Goal: Find specific page/section: Find specific page/section

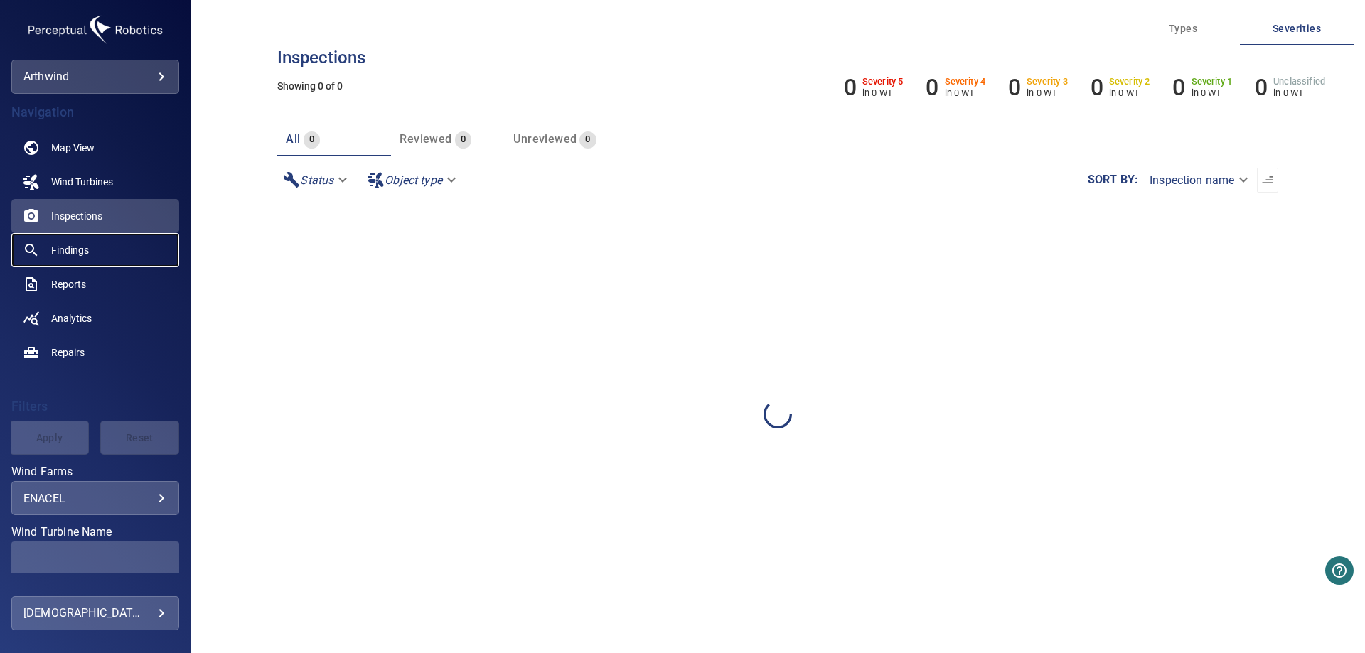
click at [73, 249] on span "Findings" at bounding box center [70, 250] width 38 height 14
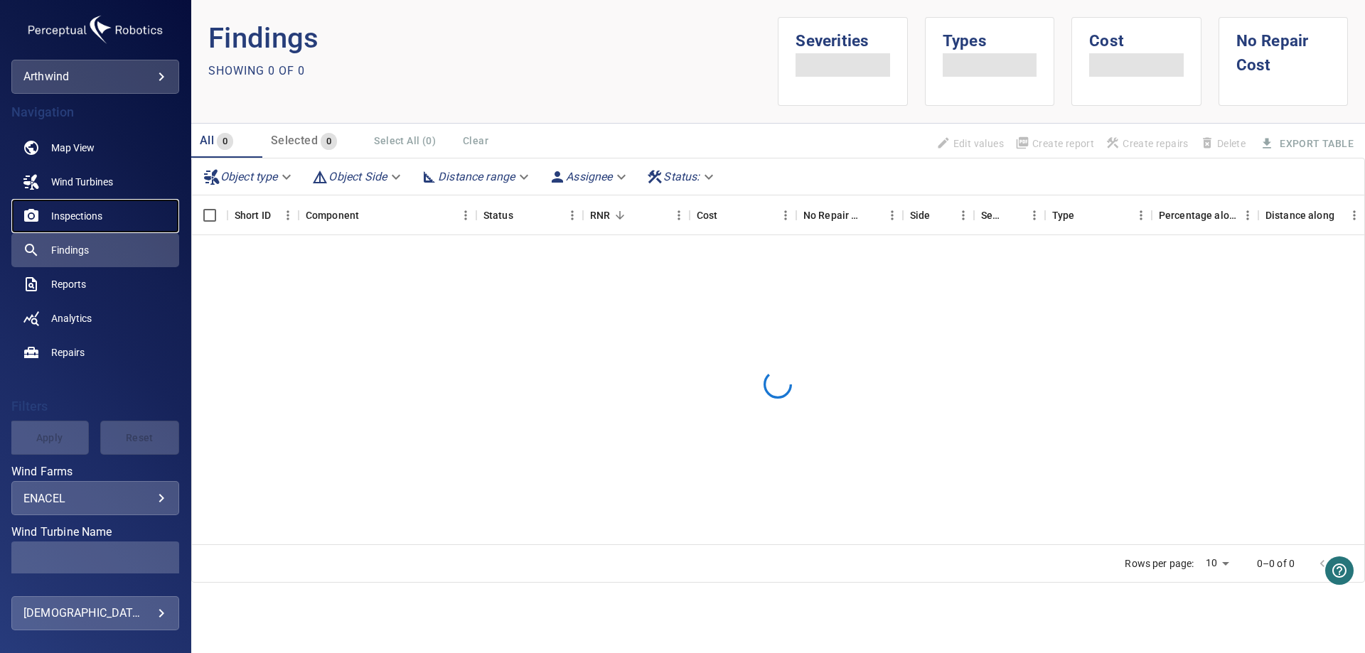
click at [104, 218] on link "Inspections" at bounding box center [95, 216] width 168 height 34
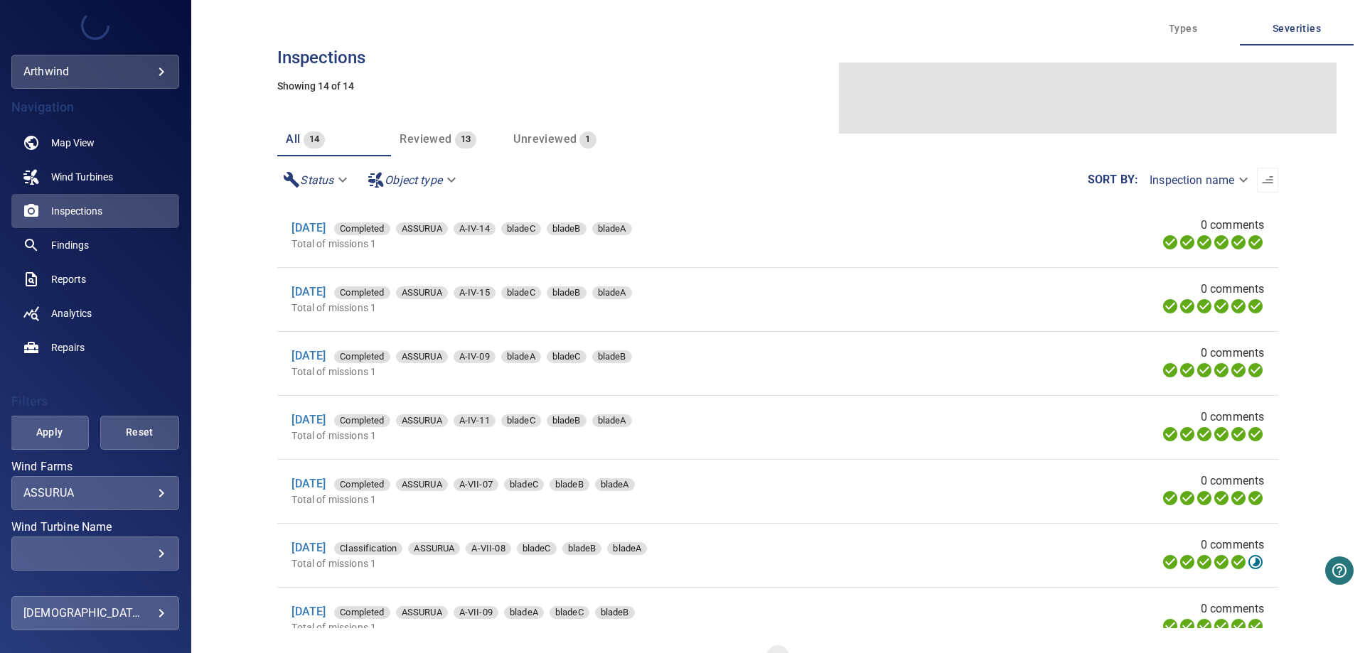
click at [148, 495] on body "**********" at bounding box center [682, 326] width 1365 height 653
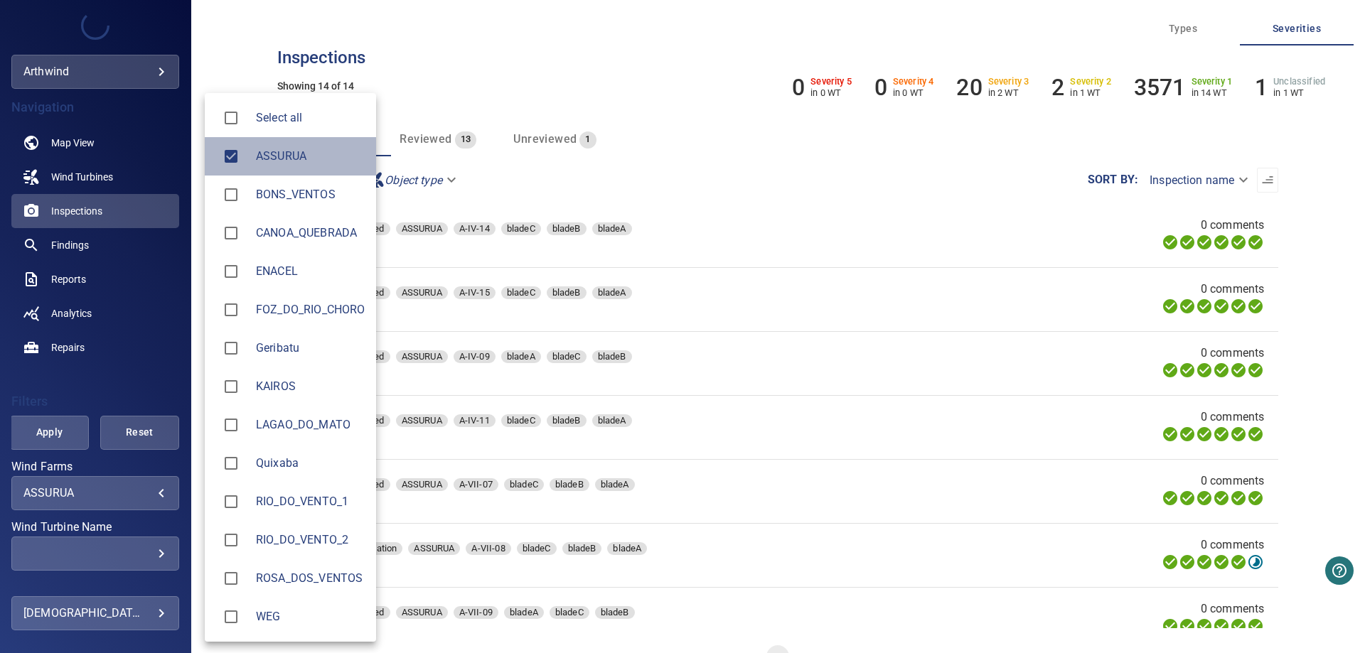
click at [252, 164] on div at bounding box center [236, 156] width 40 height 30
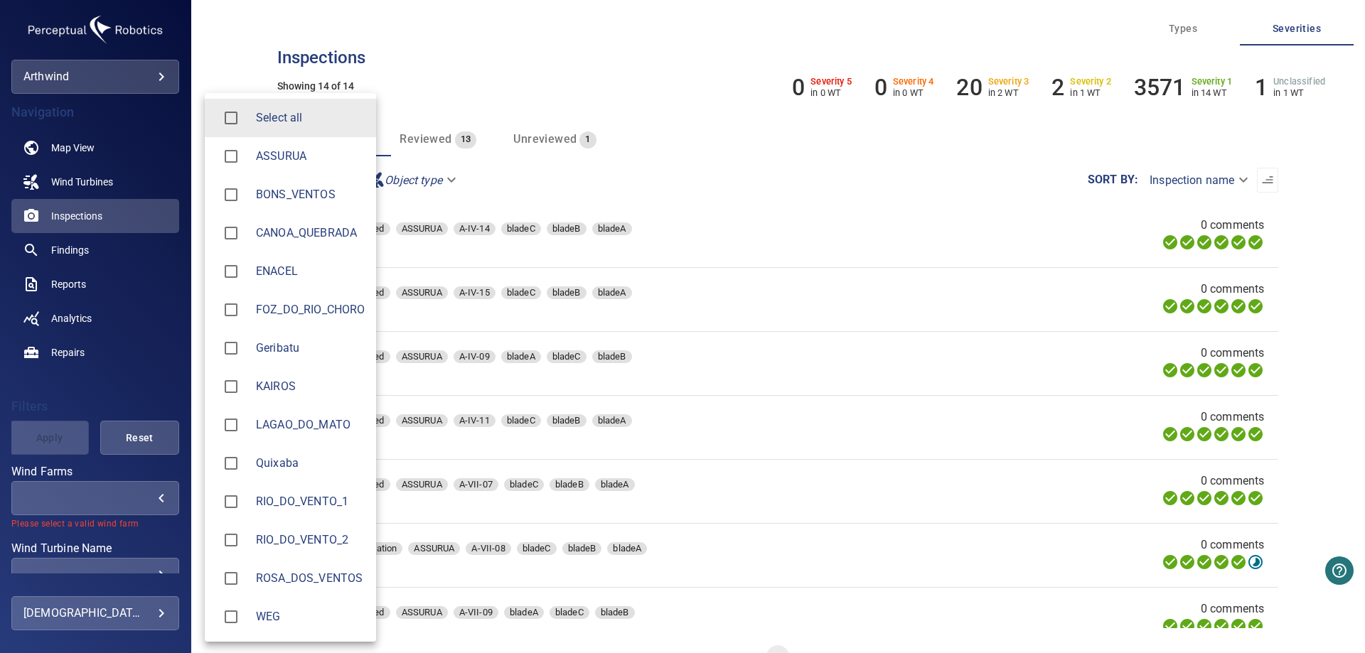
click at [275, 272] on span "ENACEL" at bounding box center [310, 271] width 109 height 17
type input "******"
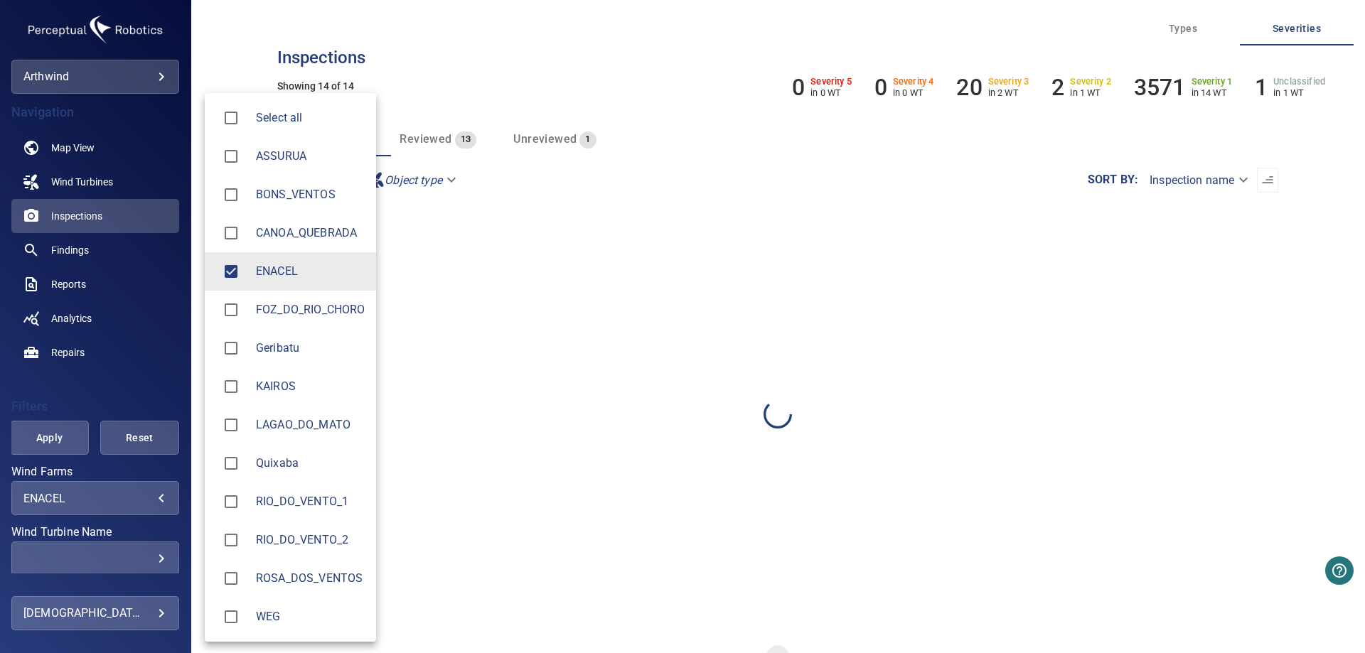
click at [182, 348] on div at bounding box center [682, 326] width 1365 height 653
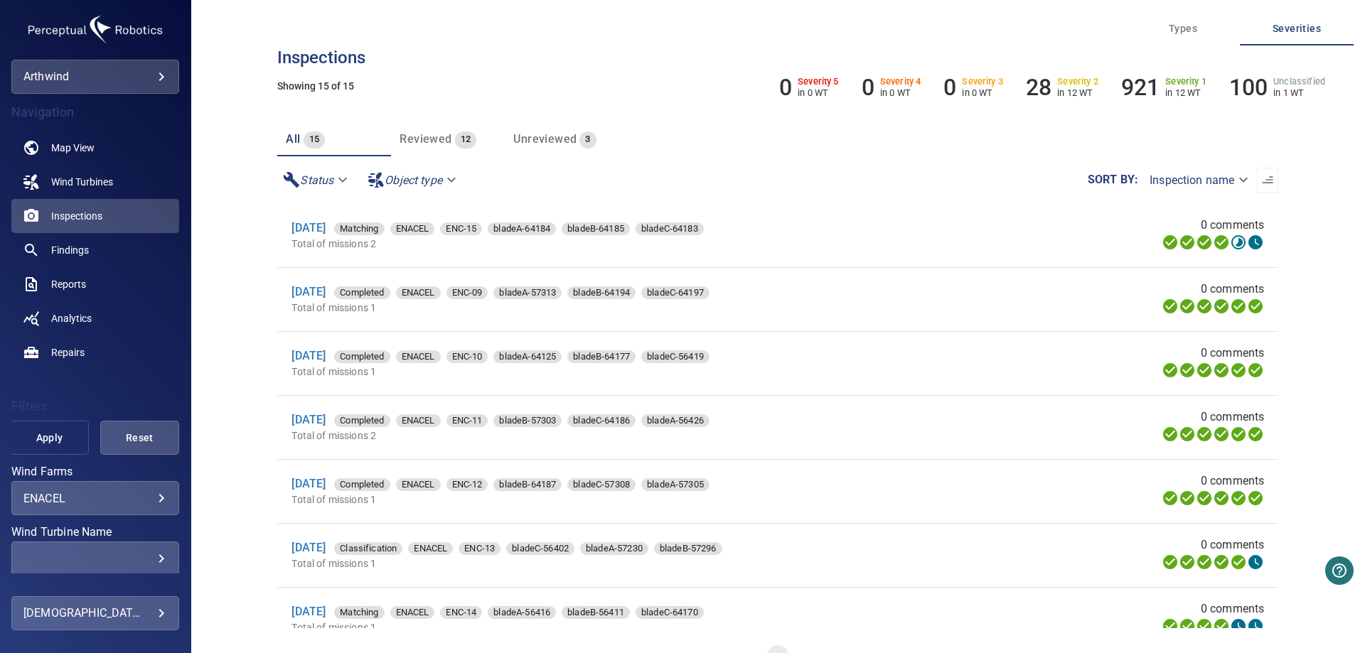
click at [48, 429] on span "Apply" at bounding box center [49, 438] width 43 height 18
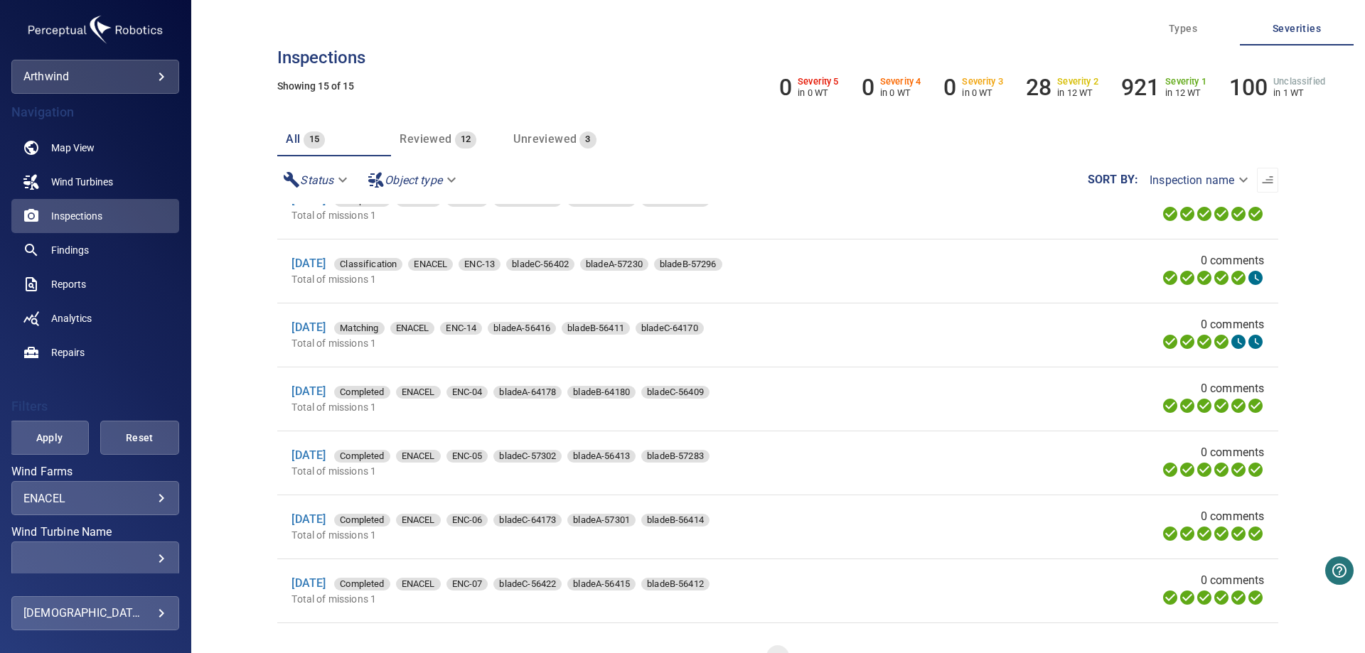
scroll to position [545, 0]
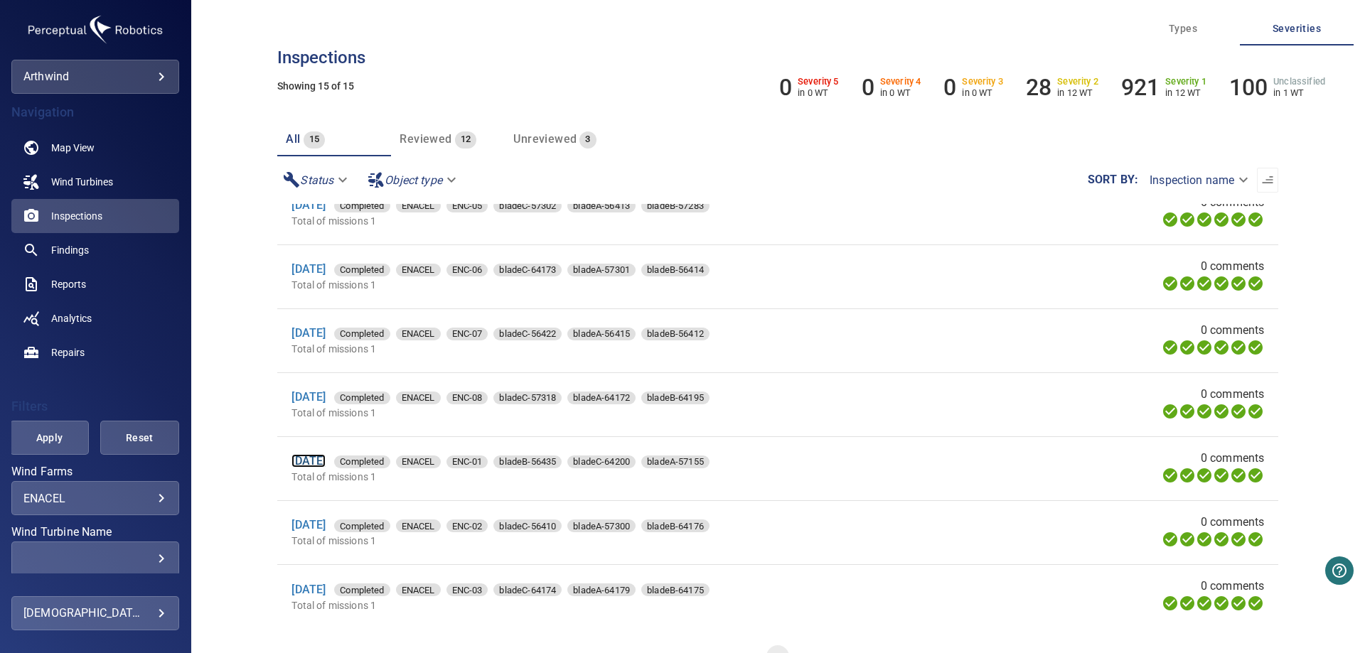
click at [326, 461] on link "[DATE]" at bounding box center [308, 461] width 34 height 14
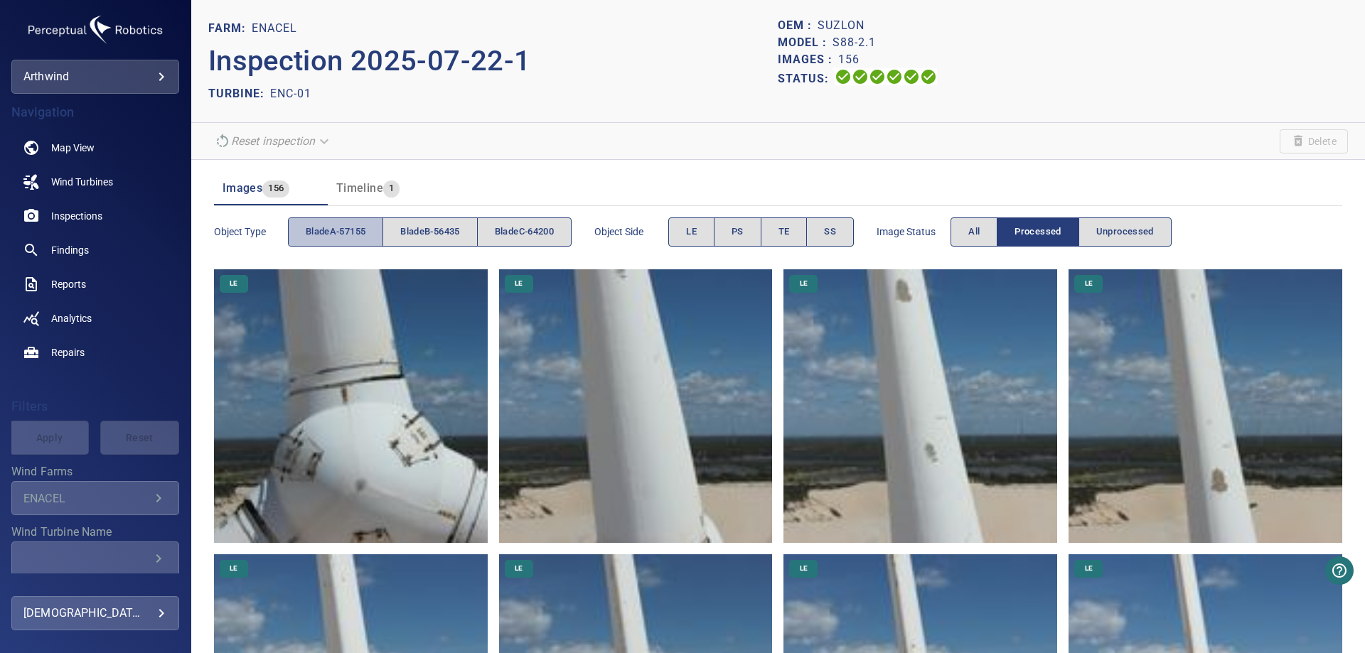
click at [334, 228] on span "bladeA-57155" at bounding box center [336, 232] width 60 height 16
click at [849, 232] on button "SS" at bounding box center [830, 232] width 48 height 29
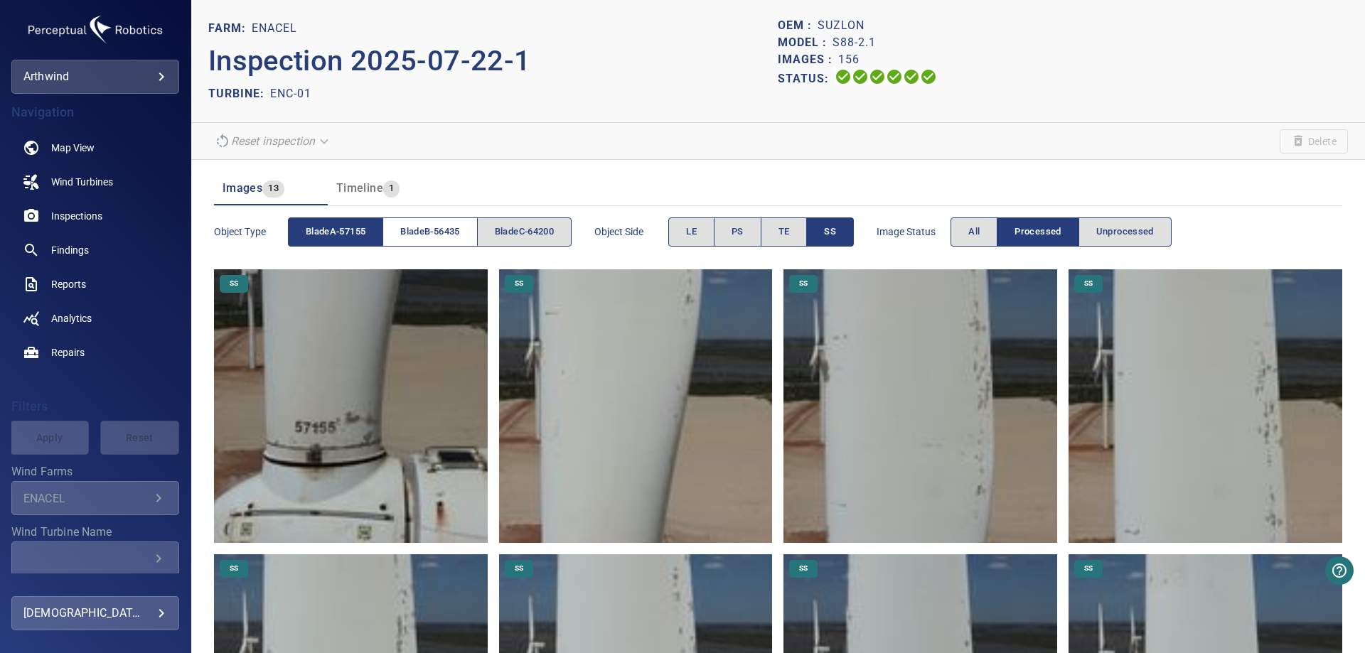
click at [437, 236] on span "bladeB-56435" at bounding box center [429, 232] width 59 height 16
click at [344, 243] on button "bladeA-57155" at bounding box center [335, 232] width 95 height 29
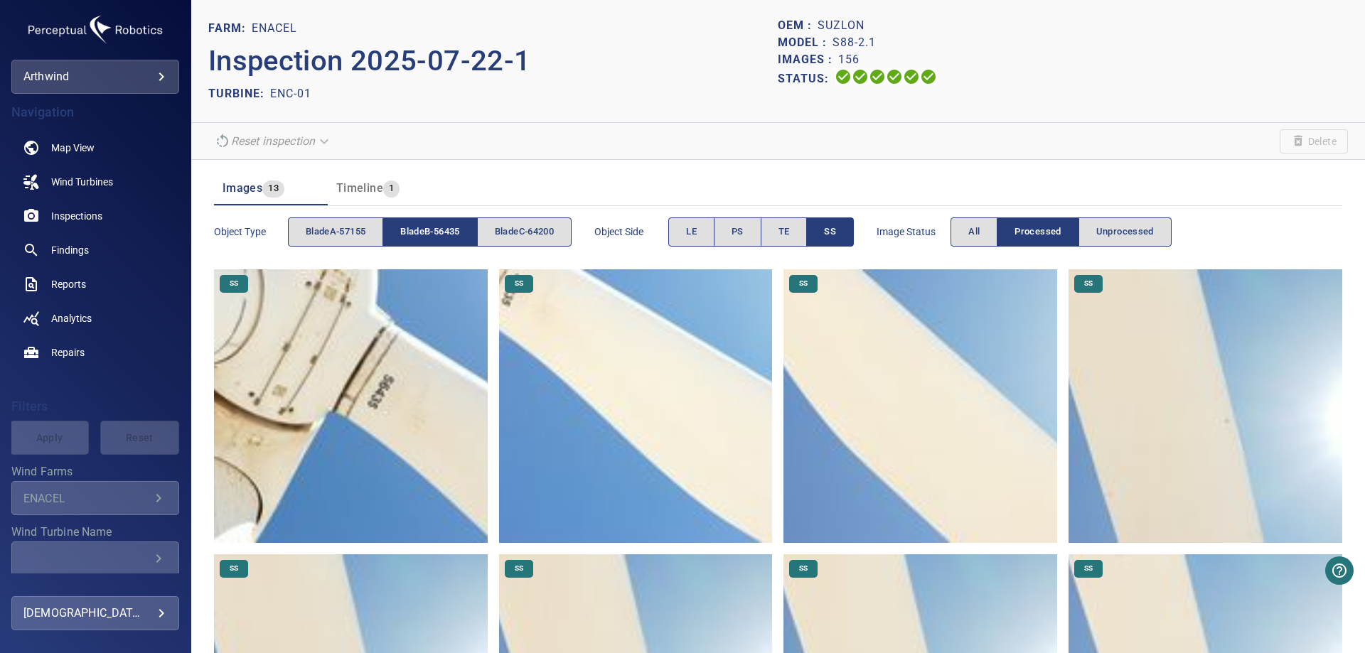
drag, startPoint x: 268, startPoint y: 94, endPoint x: 310, endPoint y: 93, distance: 41.9
click at [310, 93] on div "TURBINE: ENC-01" at bounding box center [493, 93] width 570 height 23
copy div "ENC-01"
click at [81, 217] on span "Inspections" at bounding box center [76, 216] width 51 height 14
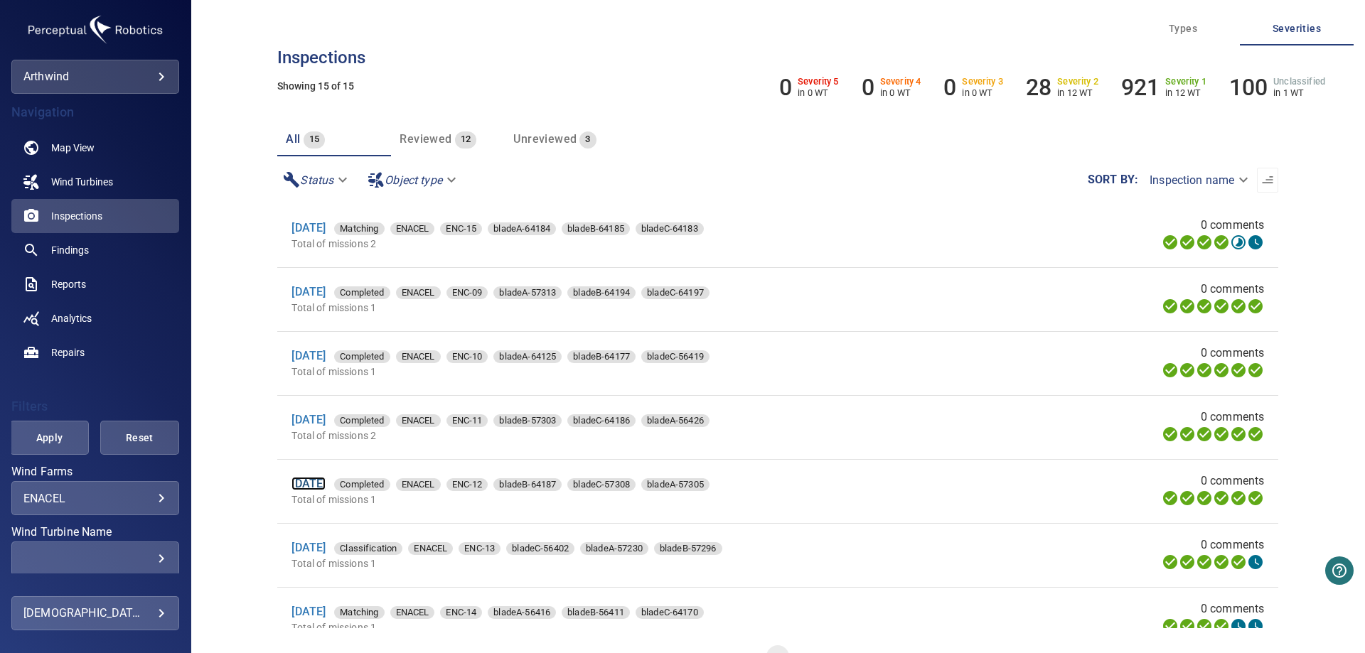
click at [321, 487] on link "24 Jul 2025" at bounding box center [308, 484] width 34 height 14
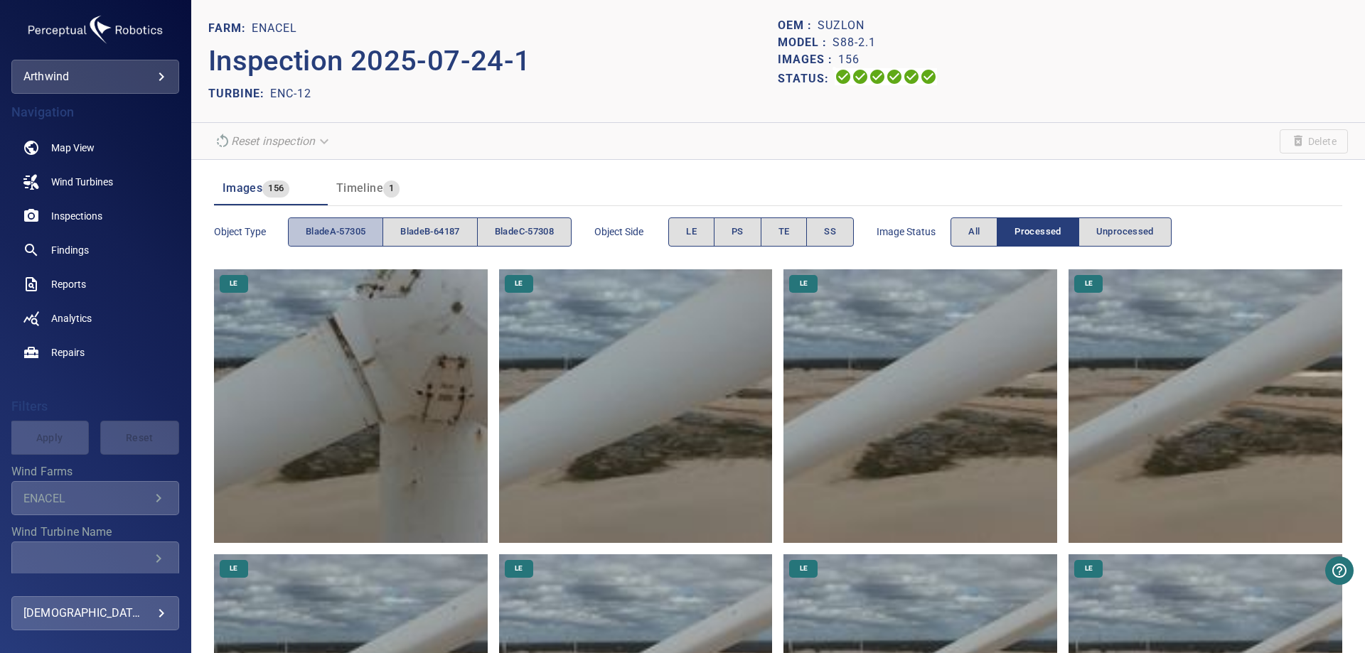
click at [339, 235] on span "bladeA-57305" at bounding box center [336, 232] width 60 height 16
click at [836, 225] on span "SS" at bounding box center [830, 232] width 12 height 16
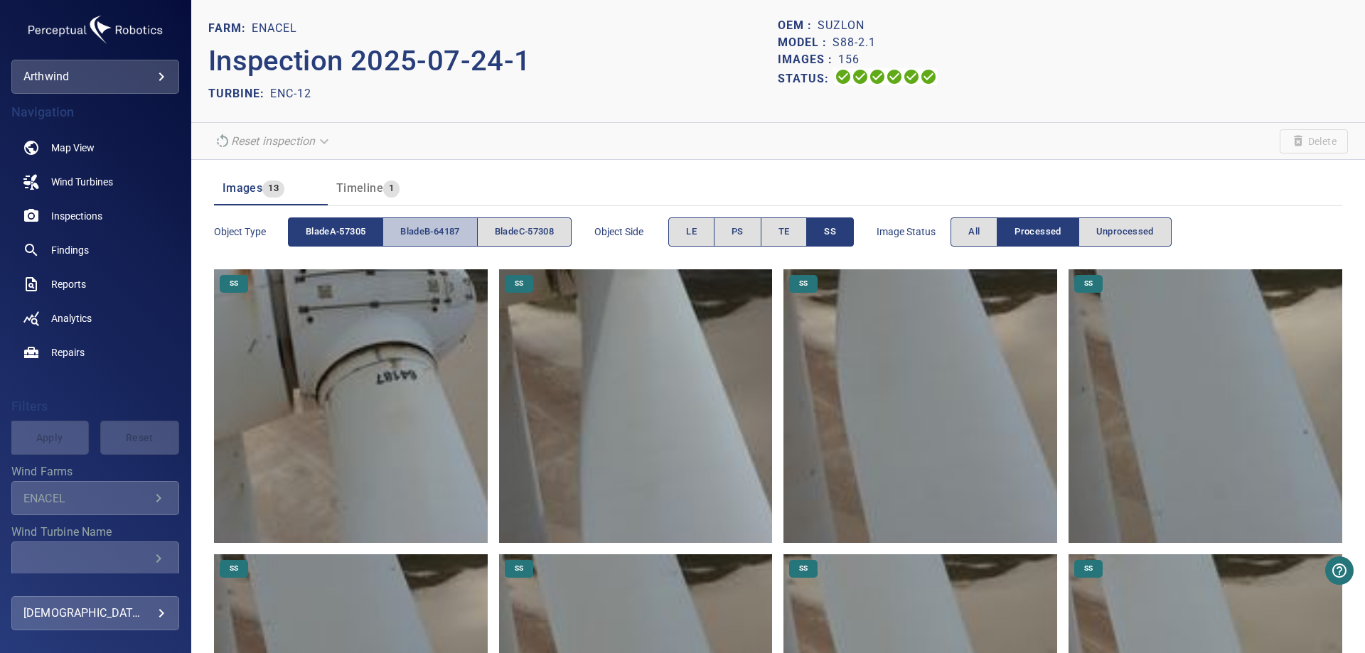
click at [424, 224] on span "bladeB-64187" at bounding box center [429, 232] width 59 height 16
click at [338, 240] on span "bladeA-57305" at bounding box center [336, 232] width 60 height 16
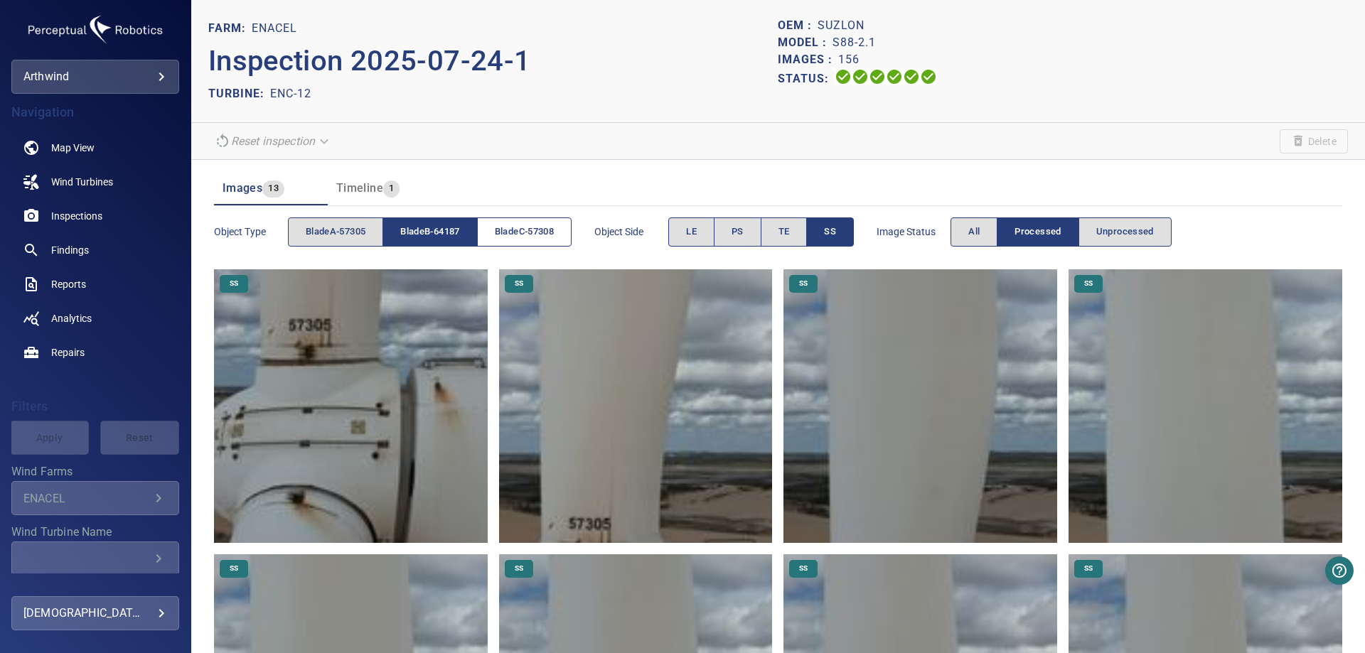
click at [519, 235] on span "bladeC-57308" at bounding box center [524, 232] width 59 height 16
click at [454, 237] on span "bladeB-64187" at bounding box center [429, 232] width 59 height 16
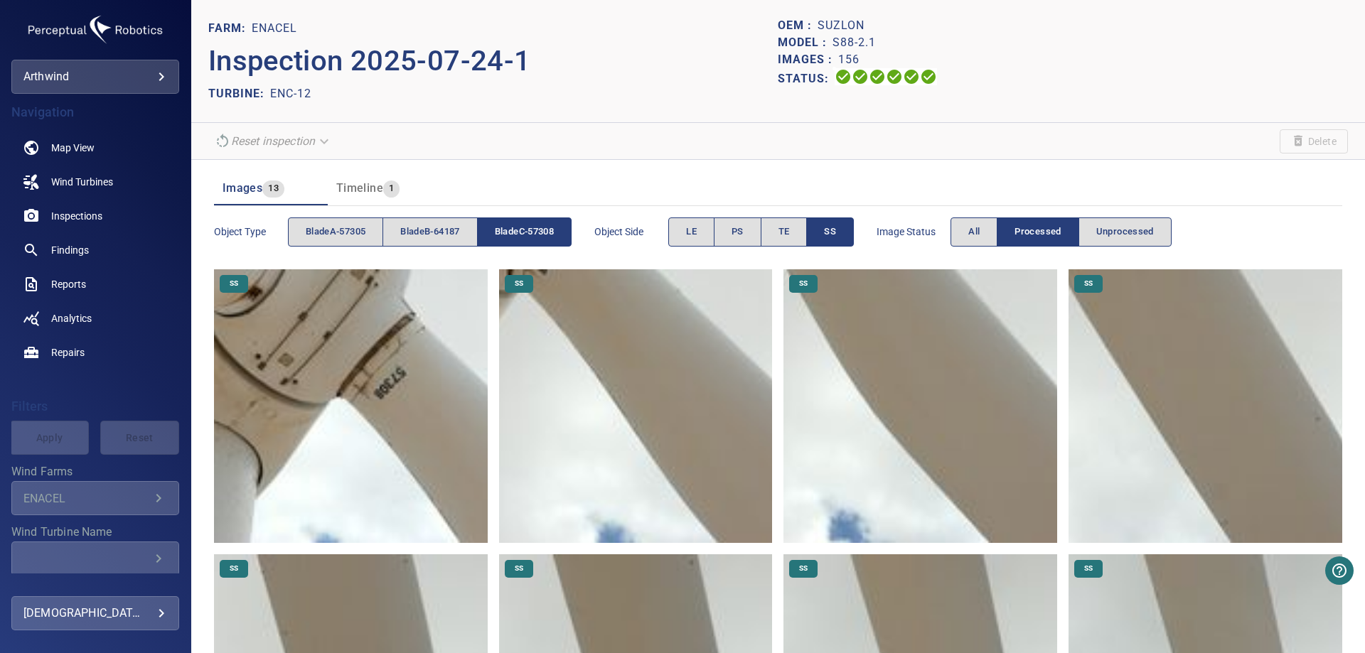
click at [402, 401] on img at bounding box center [351, 406] width 274 height 274
